Goal: Task Accomplishment & Management: Complete application form

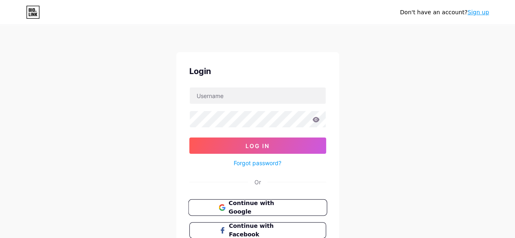
click at [278, 212] on button "Continue with Google" at bounding box center [257, 207] width 139 height 17
click at [481, 15] on link "Sign up" at bounding box center [478, 12] width 22 height 7
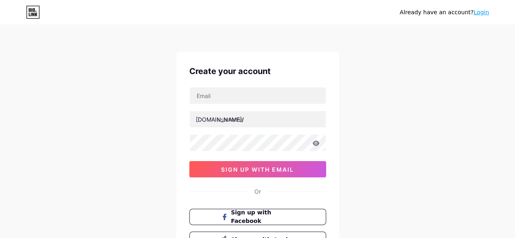
click at [481, 15] on link "Login" at bounding box center [480, 12] width 15 height 7
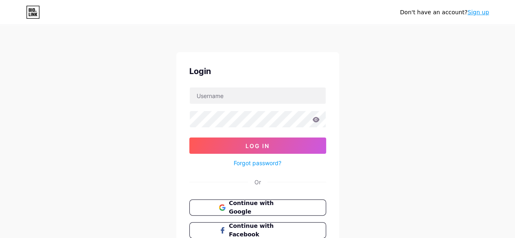
scroll to position [61, 0]
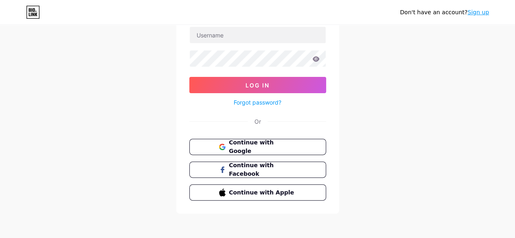
click at [32, 11] on icon at bounding box center [31, 10] width 1 height 4
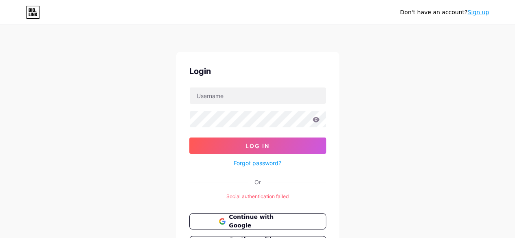
scroll to position [75, 0]
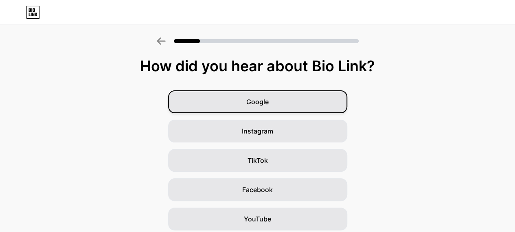
click at [267, 105] on span "Google" at bounding box center [257, 102] width 22 height 10
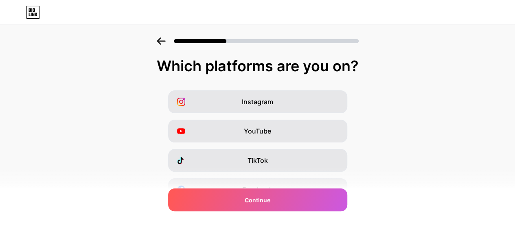
click at [267, 105] on span "Instagram" at bounding box center [257, 102] width 31 height 10
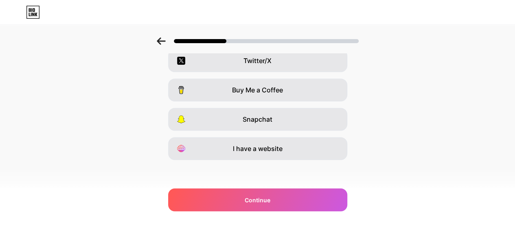
scroll to position [160, 0]
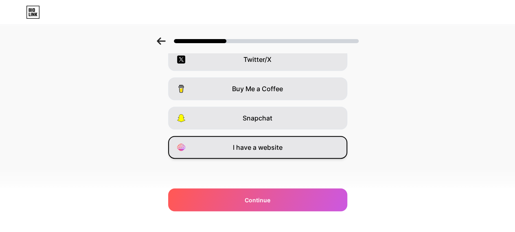
click at [267, 152] on div "I have a website" at bounding box center [257, 147] width 179 height 23
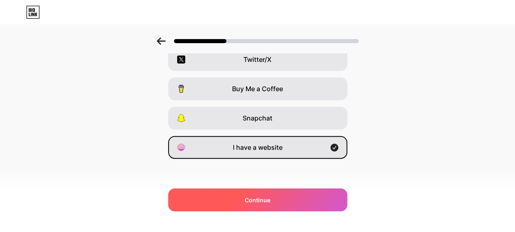
click at [283, 197] on div "Continue" at bounding box center [257, 199] width 179 height 23
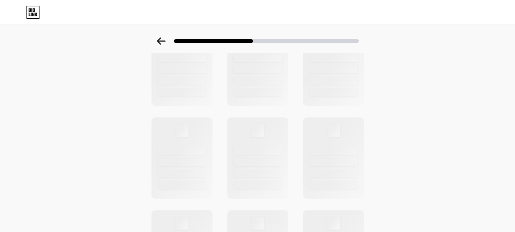
scroll to position [0, 0]
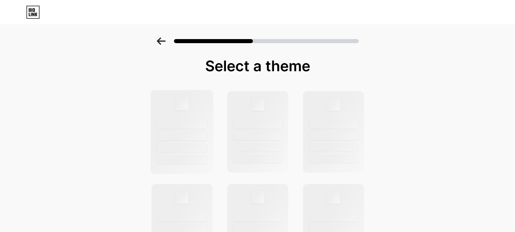
click at [195, 136] on div at bounding box center [182, 136] width 50 height 9
click at [251, 107] on div at bounding box center [257, 132] width 63 height 84
click at [156, 106] on div at bounding box center [181, 132] width 63 height 84
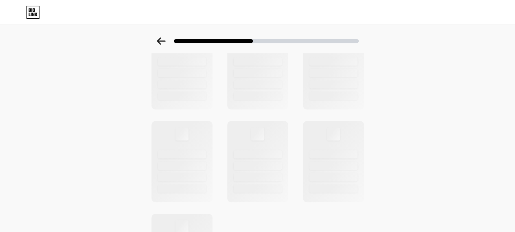
scroll to position [256, 0]
click at [162, 41] on icon at bounding box center [161, 40] width 9 height 7
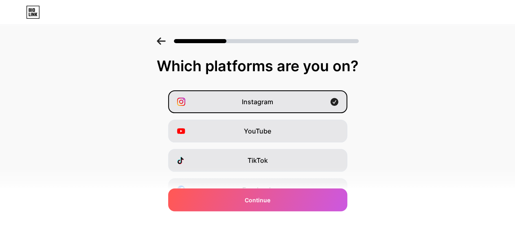
scroll to position [160, 0]
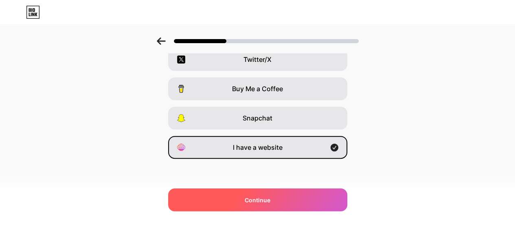
click at [252, 199] on span "Continue" at bounding box center [258, 200] width 26 height 9
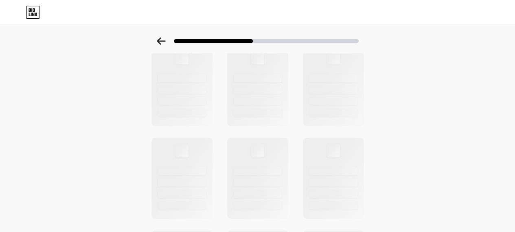
scroll to position [0, 6]
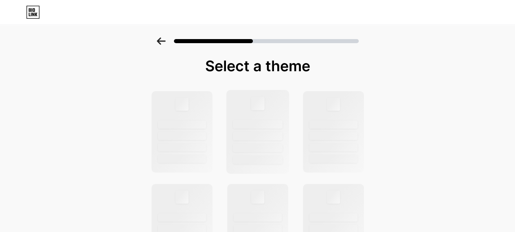
click at [234, 137] on div at bounding box center [258, 136] width 50 height 9
drag, startPoint x: 234, startPoint y: 137, endPoint x: 180, endPoint y: 119, distance: 57.2
click at [180, 119] on div at bounding box center [181, 132] width 63 height 84
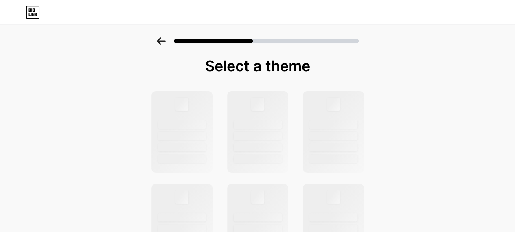
scroll to position [34, 0]
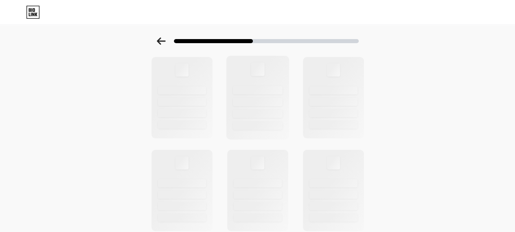
click at [268, 100] on div at bounding box center [258, 102] width 50 height 9
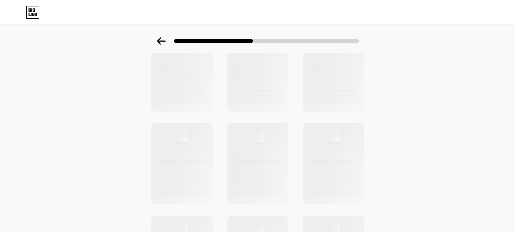
scroll to position [152, 0]
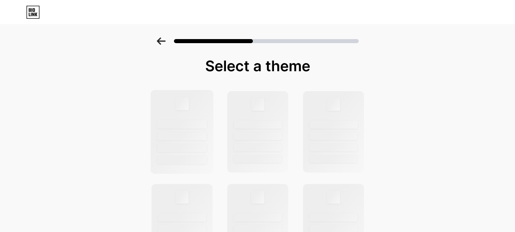
click at [195, 116] on div at bounding box center [181, 132] width 63 height 84
drag, startPoint x: 195, startPoint y: 116, endPoint x: 283, endPoint y: 121, distance: 87.3
click at [283, 121] on div at bounding box center [258, 124] width 50 height 9
drag, startPoint x: 283, startPoint y: 121, endPoint x: 360, endPoint y: 139, distance: 79.4
